Goal: Navigation & Orientation: Find specific page/section

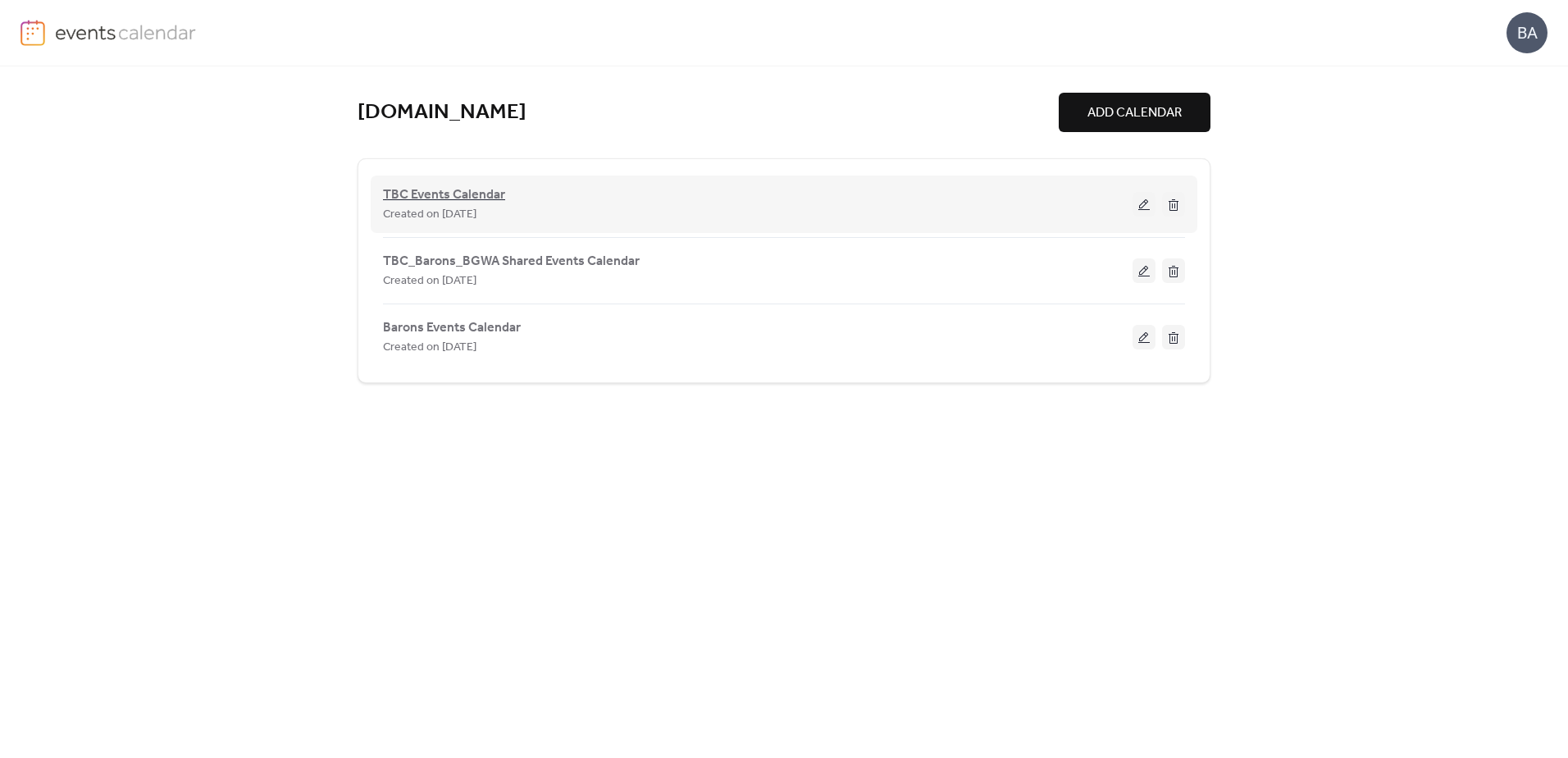
click at [475, 194] on span "TBC Events Calendar" at bounding box center [444, 195] width 123 height 20
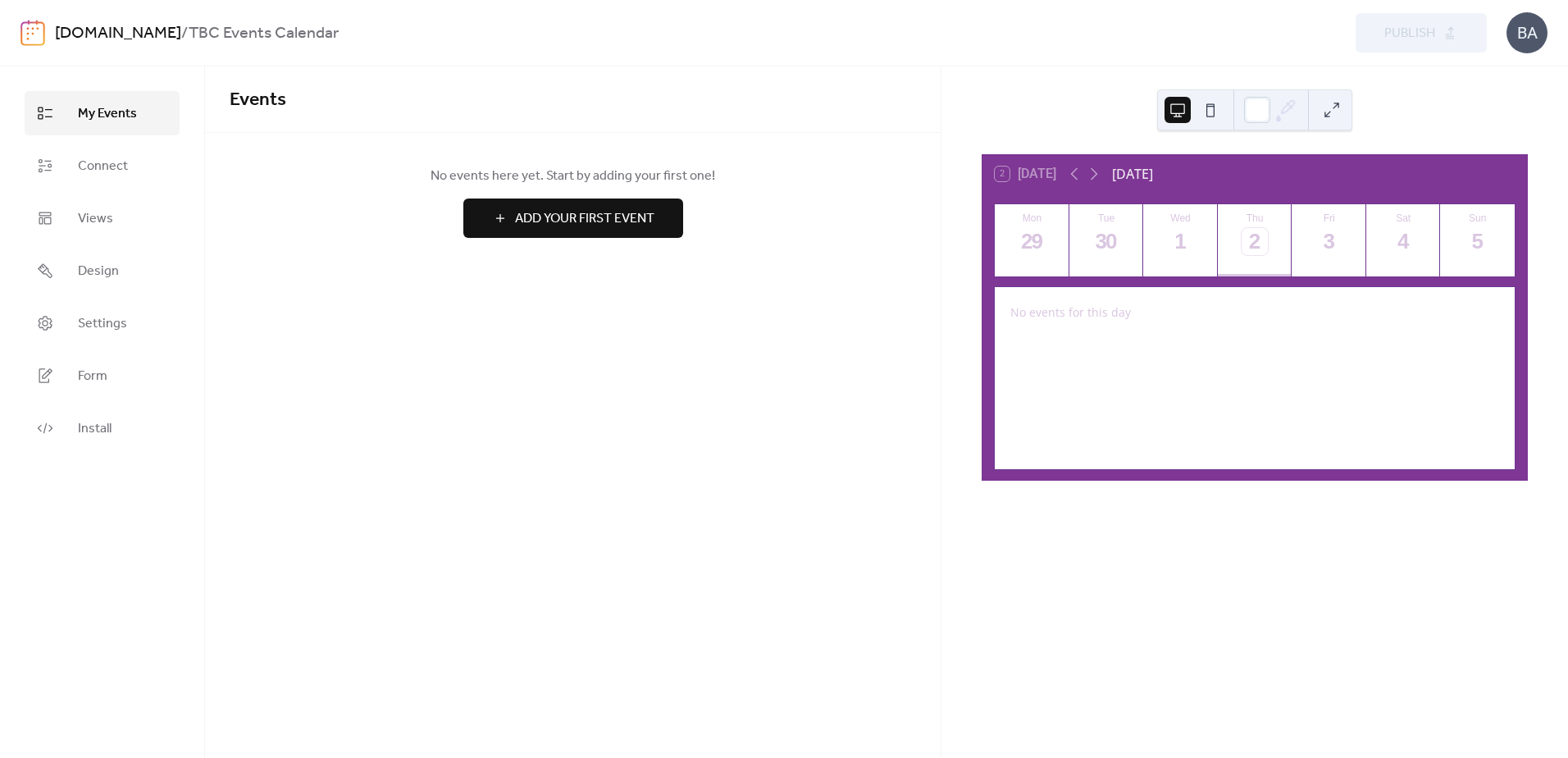
drag, startPoint x: 37, startPoint y: 36, endPoint x: 63, endPoint y: 51, distance: 30.0
click at [37, 37] on img at bounding box center [33, 33] width 25 height 26
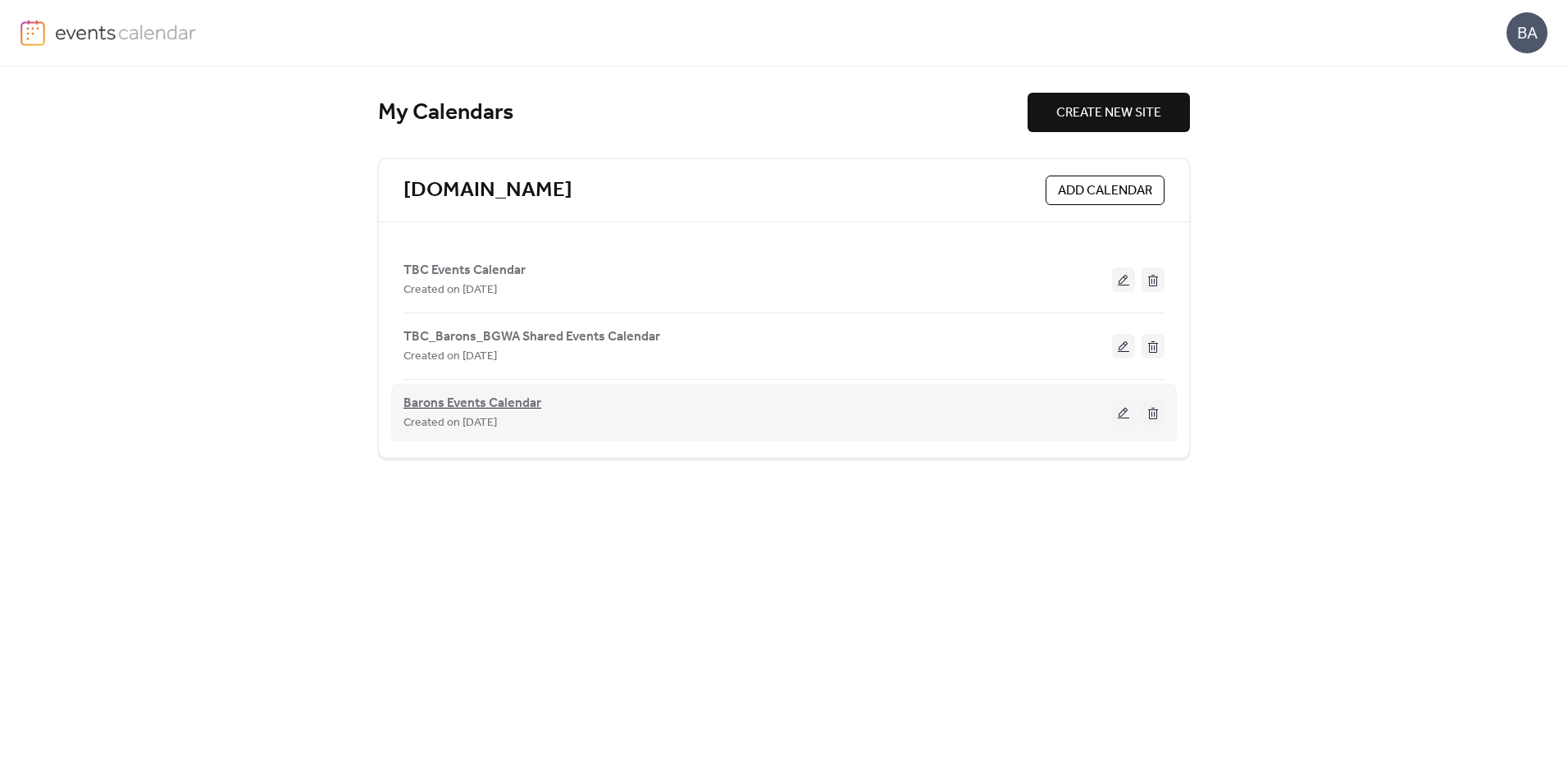
click at [522, 403] on span "Barons Events Calendar" at bounding box center [472, 403] width 138 height 20
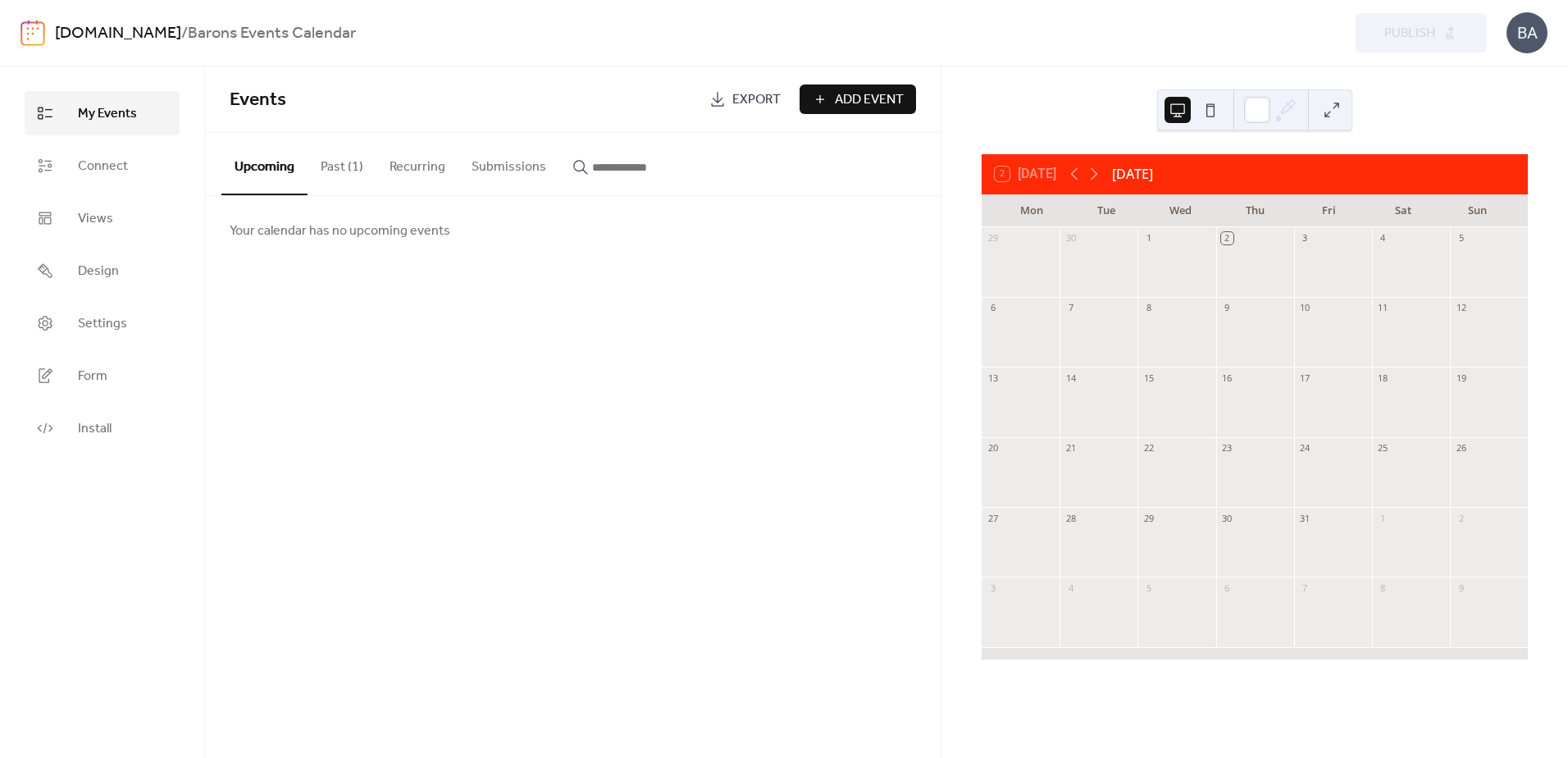
drag, startPoint x: 436, startPoint y: 365, endPoint x: 451, endPoint y: 366, distance: 15.0
click at [442, 368] on div "Events Export Add Event Upcoming Past (1) Recurring Submissions Your calendar h…" at bounding box center [573, 412] width 736 height 692
